Goal: Check status

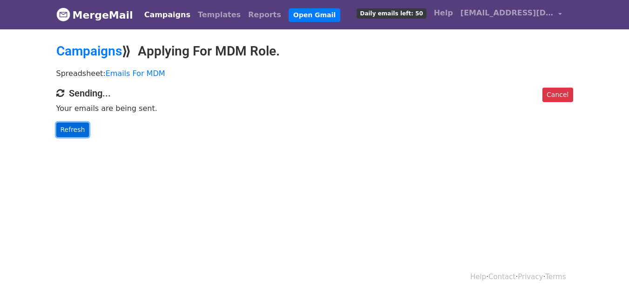
click at [70, 125] on link "Refresh" at bounding box center [72, 129] width 33 height 14
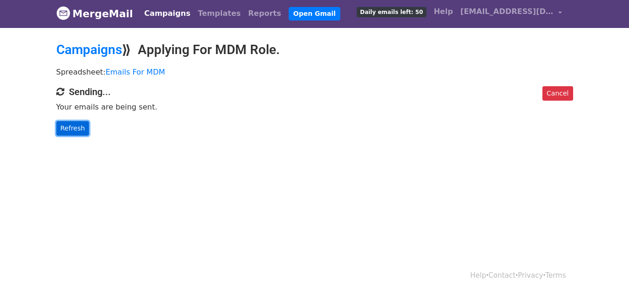
click at [70, 121] on link "Refresh" at bounding box center [72, 128] width 33 height 14
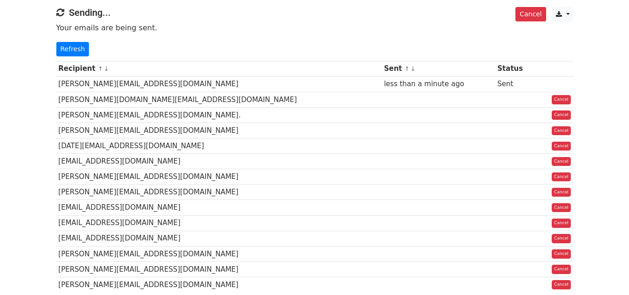
scroll to position [81, 0]
click at [81, 54] on link "Refresh" at bounding box center [72, 48] width 33 height 14
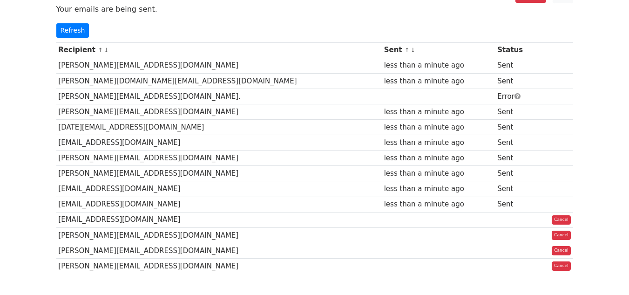
scroll to position [64, 0]
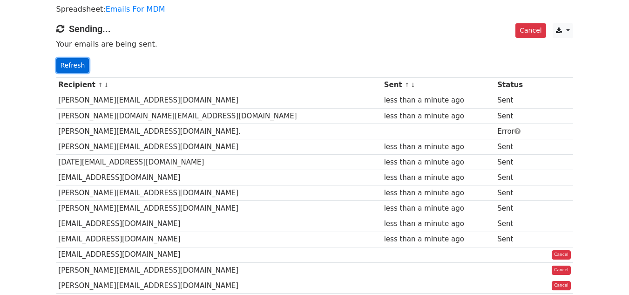
click at [63, 66] on link "Refresh" at bounding box center [72, 65] width 33 height 14
